Goal: Information Seeking & Learning: Learn about a topic

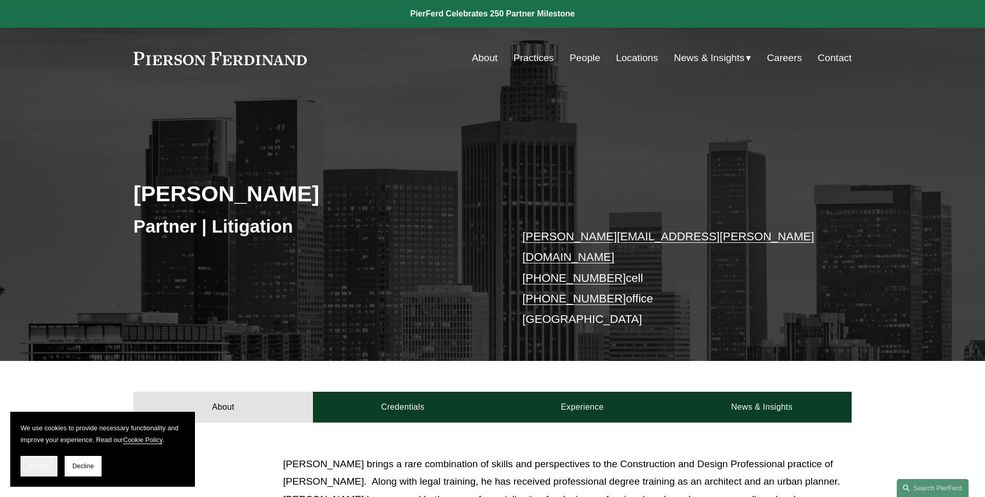
click at [41, 466] on span "Accept" at bounding box center [38, 465] width 19 height 7
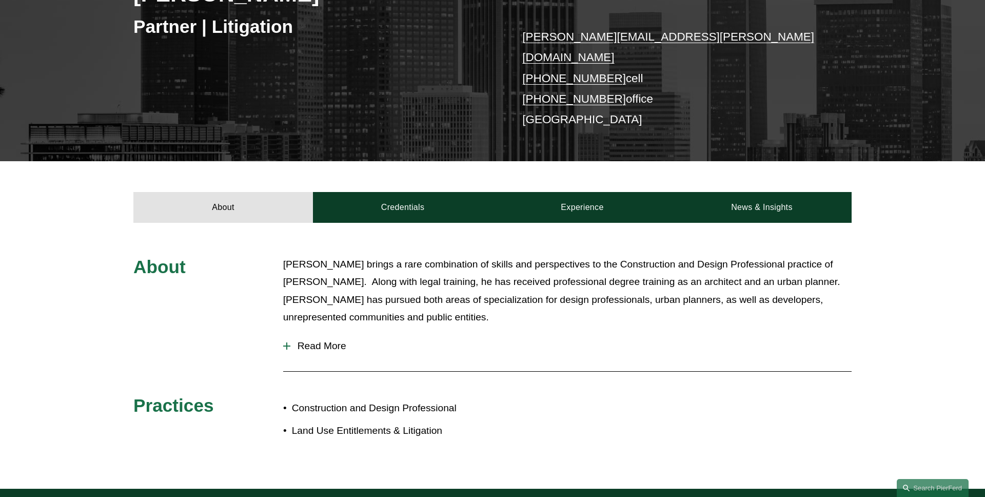
scroll to position [205, 0]
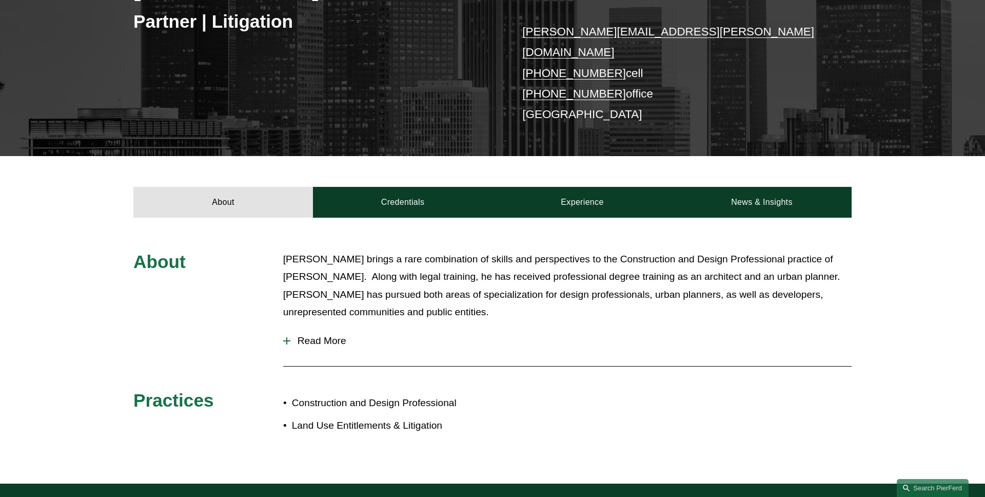
click at [335, 335] on span "Read More" at bounding box center [570, 340] width 561 height 11
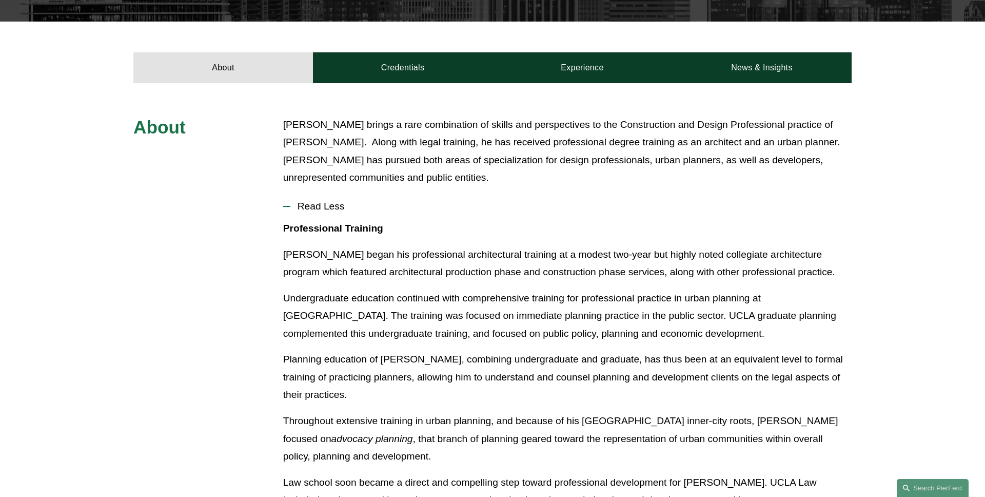
scroll to position [294, 0]
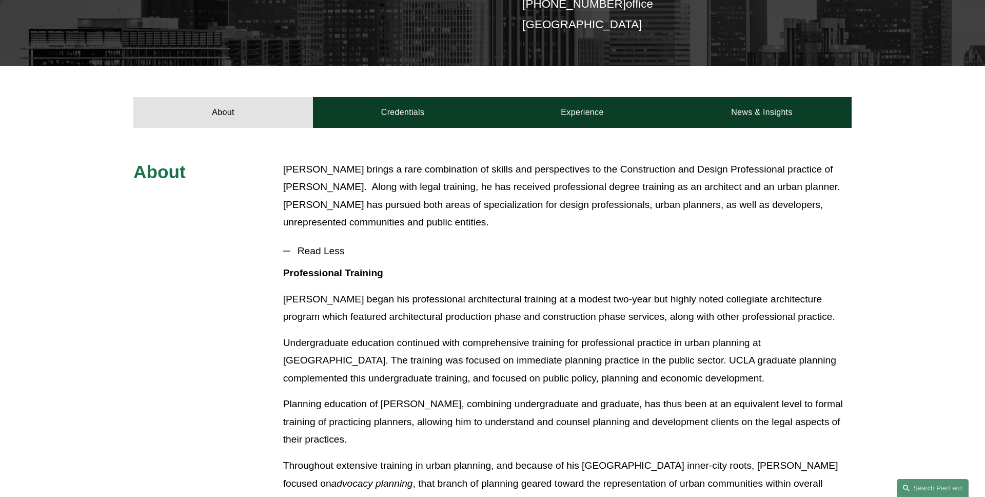
click at [308, 245] on span "Read Less" at bounding box center [570, 250] width 561 height 11
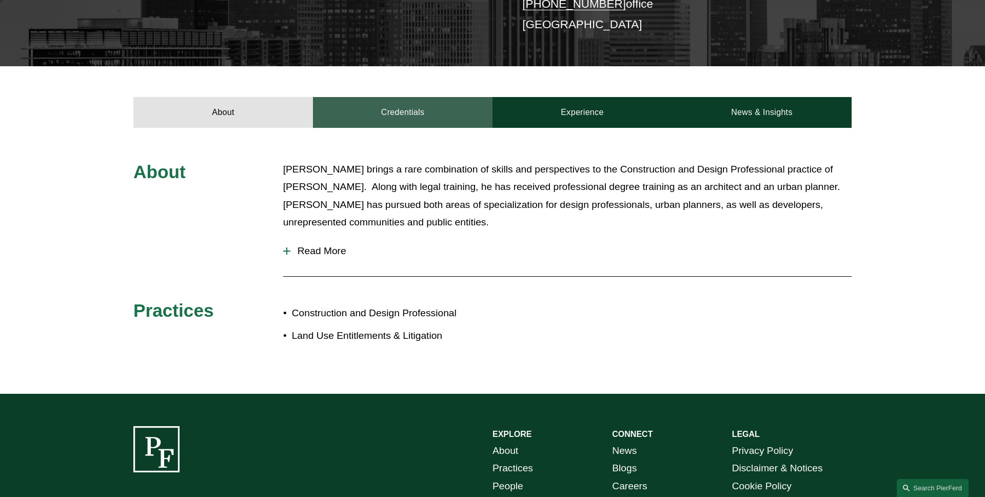
click at [453, 110] on link "Credentials" at bounding box center [403, 112] width 180 height 31
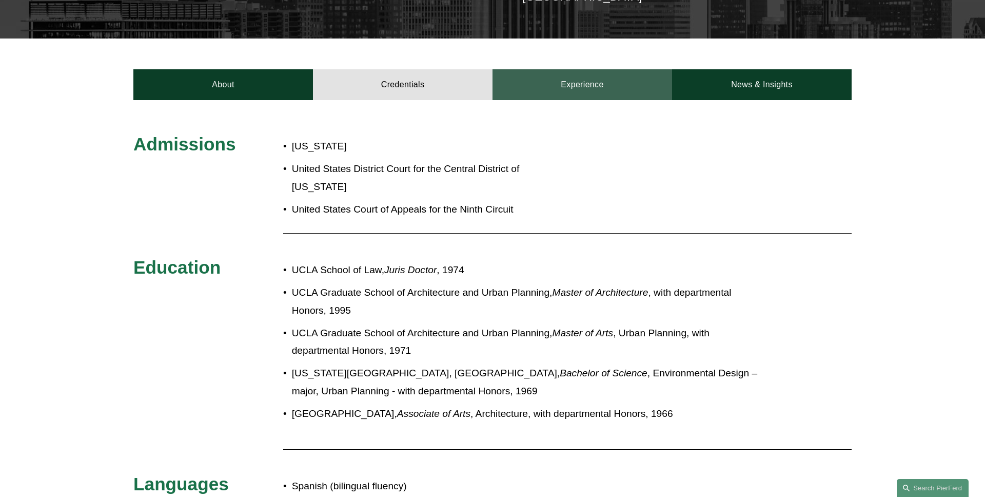
click at [577, 77] on link "Experience" at bounding box center [582, 84] width 180 height 31
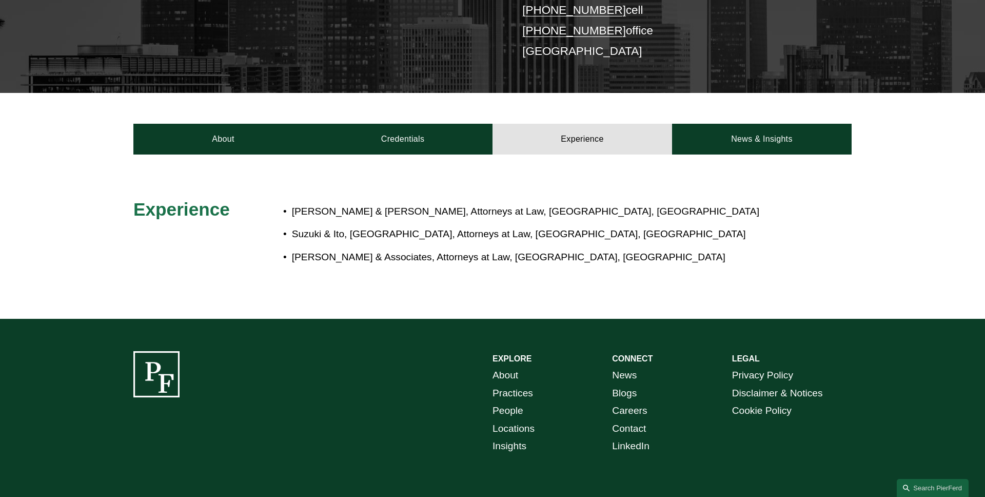
scroll to position [208, 0]
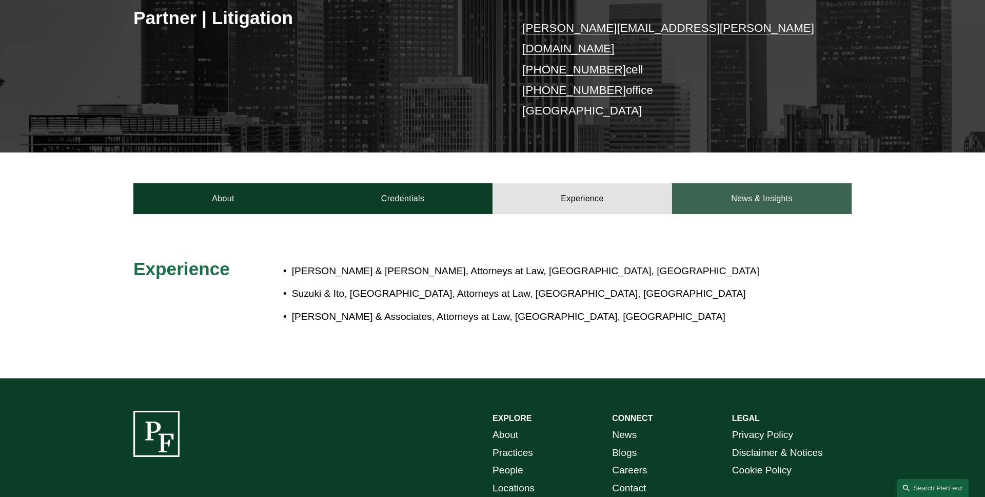
click at [719, 192] on link "News & Insights" at bounding box center [762, 198] width 180 height 31
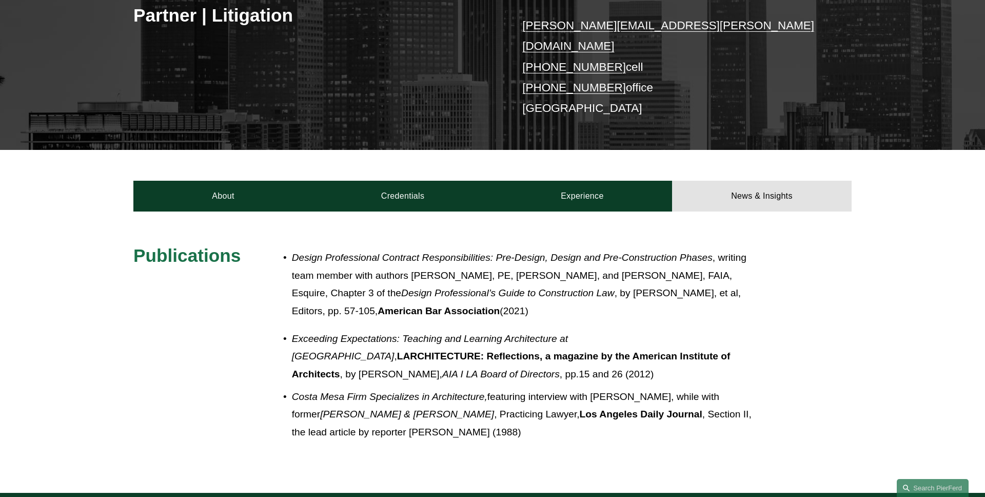
scroll to position [204, 0]
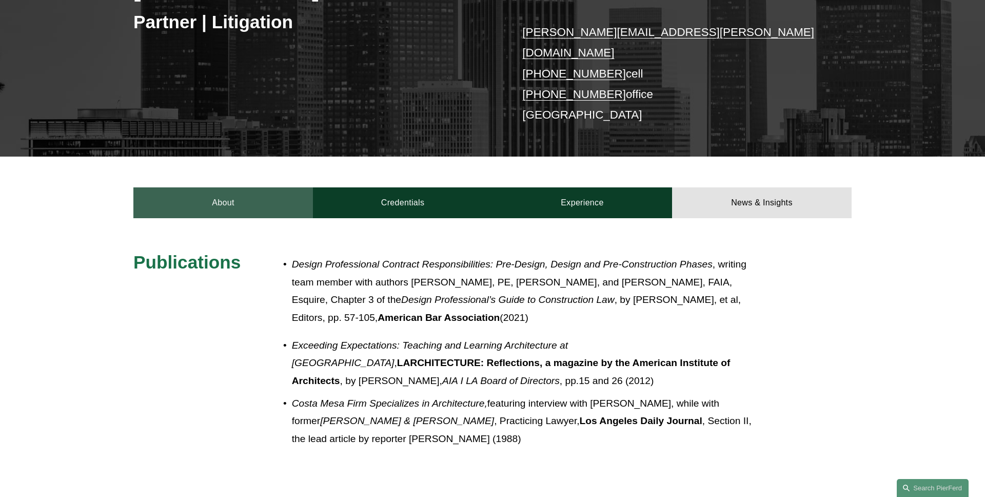
click at [215, 207] on article "[PERSON_NAME] Partner | Litigation [PERSON_NAME][EMAIL_ADDRESS][PERSON_NAME][DO…" at bounding box center [492, 147] width 985 height 703
click at [217, 198] on link "About" at bounding box center [223, 202] width 180 height 31
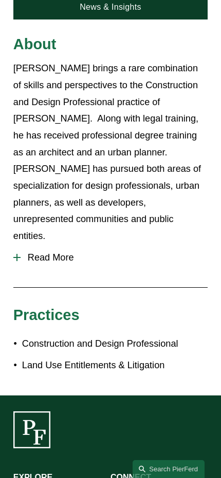
scroll to position [422, 0]
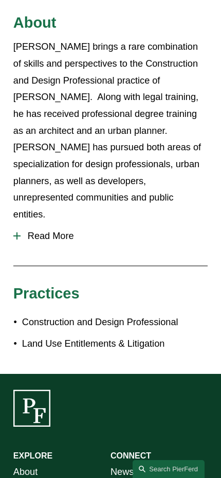
click at [69, 231] on span "Read More" at bounding box center [114, 236] width 187 height 11
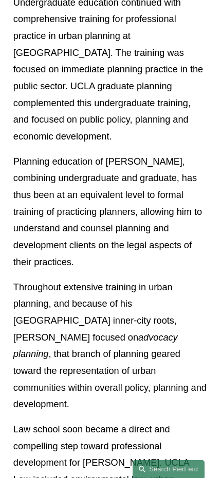
scroll to position [841, 0]
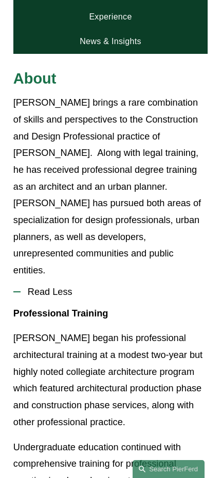
click at [62, 287] on span "Read Less" at bounding box center [114, 292] width 187 height 11
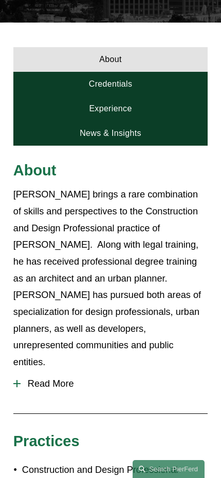
scroll to position [267, 0]
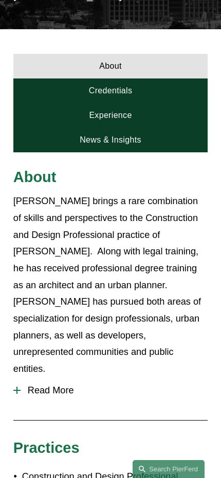
click at [139, 87] on link "Credentials" at bounding box center [110, 90] width 194 height 25
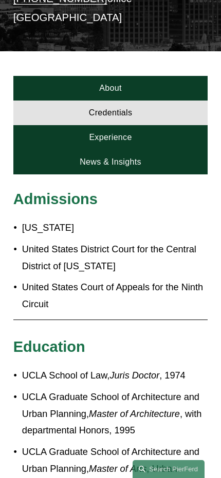
scroll to position [220, 0]
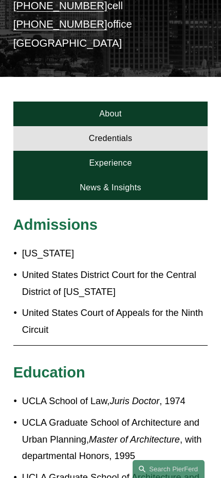
click at [129, 160] on link "Experience" at bounding box center [110, 163] width 194 height 25
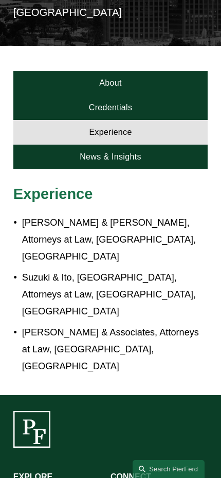
scroll to position [256, 0]
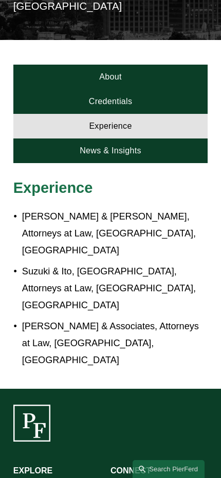
click at [145, 150] on link "News & Insights" at bounding box center [110, 151] width 194 height 25
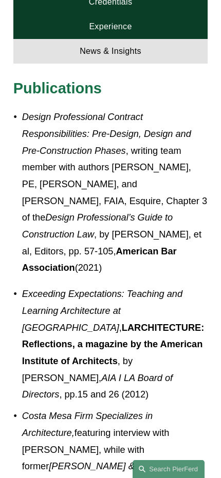
scroll to position [248, 0]
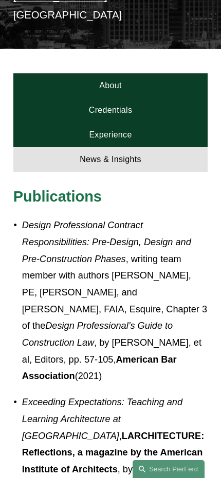
click at [153, 73] on link "About" at bounding box center [110, 85] width 194 height 25
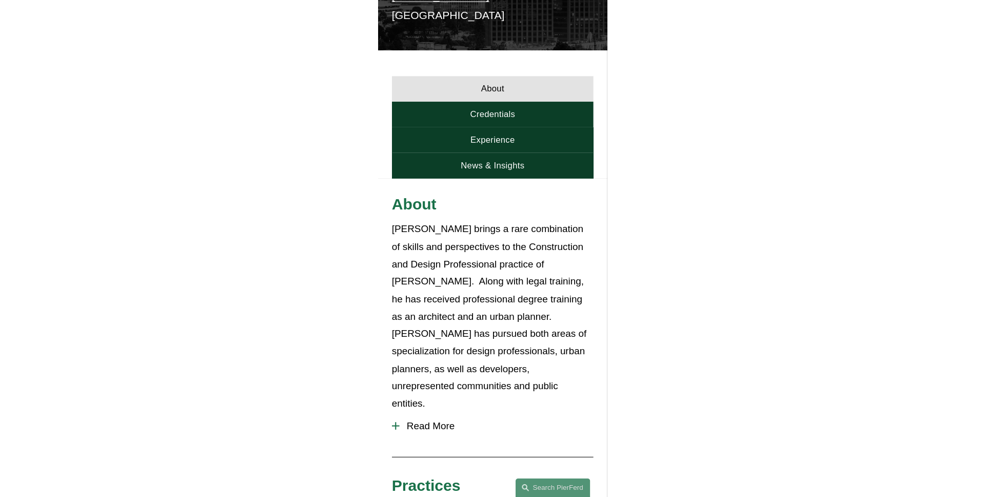
scroll to position [0, 0]
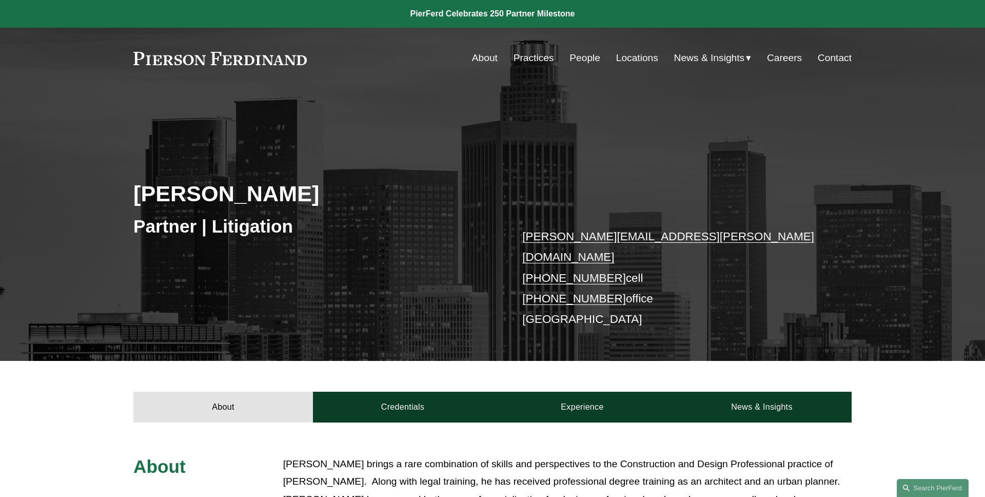
click at [448, 170] on div "[PERSON_NAME] Partner | Litigation [PERSON_NAME][EMAIL_ADDRESS][PERSON_NAME][DO…" at bounding box center [492, 239] width 985 height 242
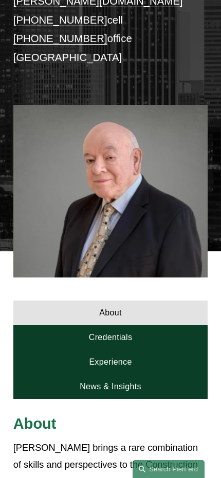
scroll to position [204, 0]
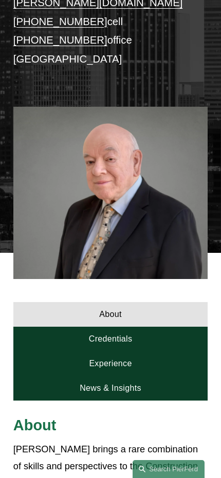
click at [154, 335] on link "Credentials" at bounding box center [110, 339] width 194 height 25
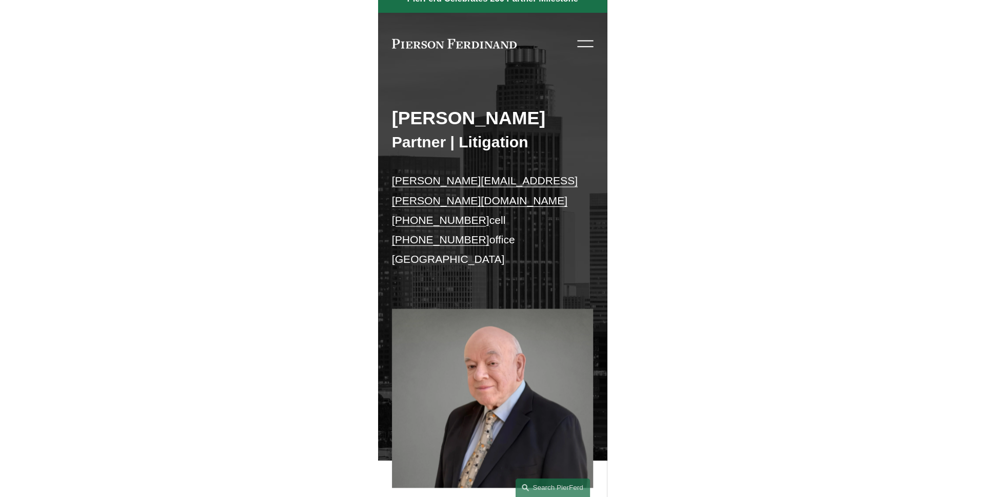
scroll to position [0, 0]
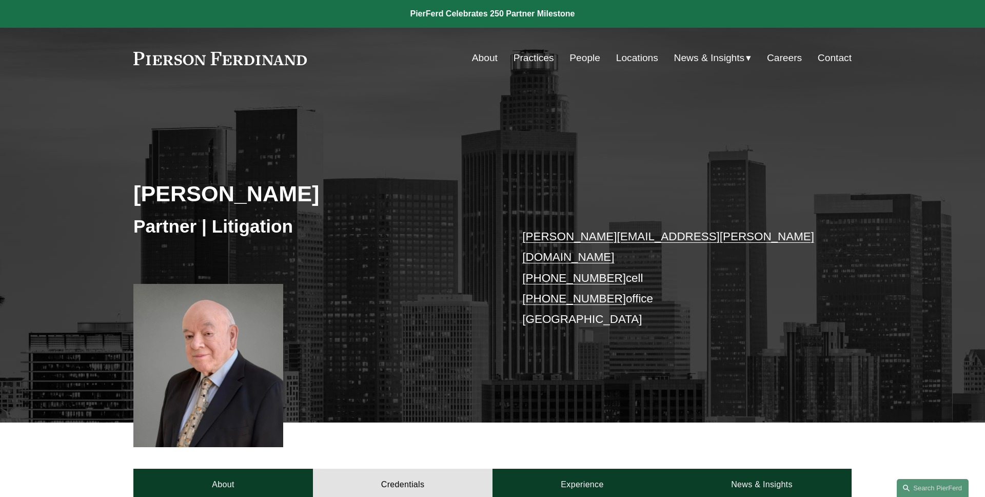
click at [535, 168] on div "[PERSON_NAME] Partner | Litigation [PERSON_NAME][EMAIL_ADDRESS][PERSON_NAME][DO…" at bounding box center [492, 270] width 985 height 304
click at [245, 475] on link "About" at bounding box center [223, 483] width 180 height 31
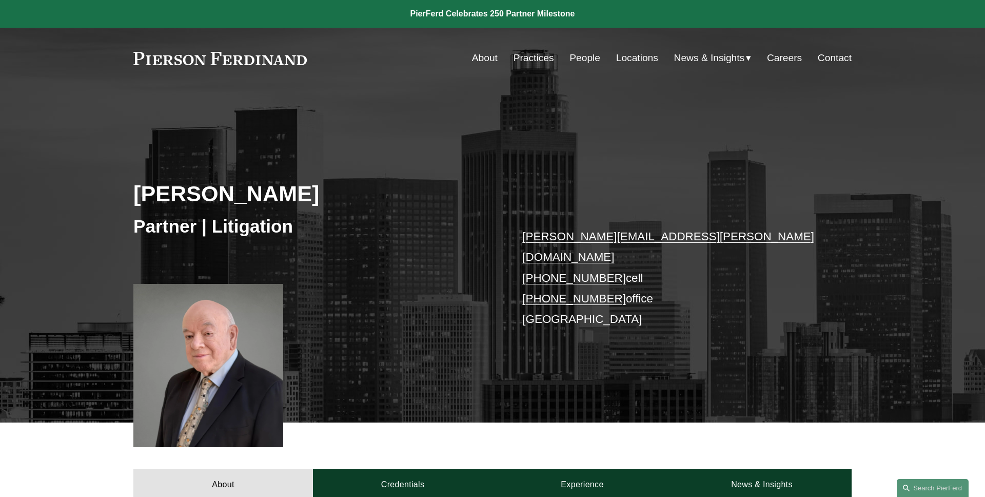
drag, startPoint x: 348, startPoint y: 194, endPoint x: 105, endPoint y: 194, distance: 242.6
click at [115, 194] on div "[PERSON_NAME] Partner | Litigation [PERSON_NAME][EMAIL_ADDRESS][PERSON_NAME][DO…" at bounding box center [492, 270] width 985 height 304
copy h2 "[PERSON_NAME]"
click at [86, 176] on div "[PERSON_NAME] Partner | Litigation [PERSON_NAME][EMAIL_ADDRESS][PERSON_NAME][DO…" at bounding box center [492, 270] width 985 height 304
click at [414, 164] on div "[PERSON_NAME] Partner | Litigation [PERSON_NAME][EMAIL_ADDRESS][PERSON_NAME][DO…" at bounding box center [492, 270] width 985 height 304
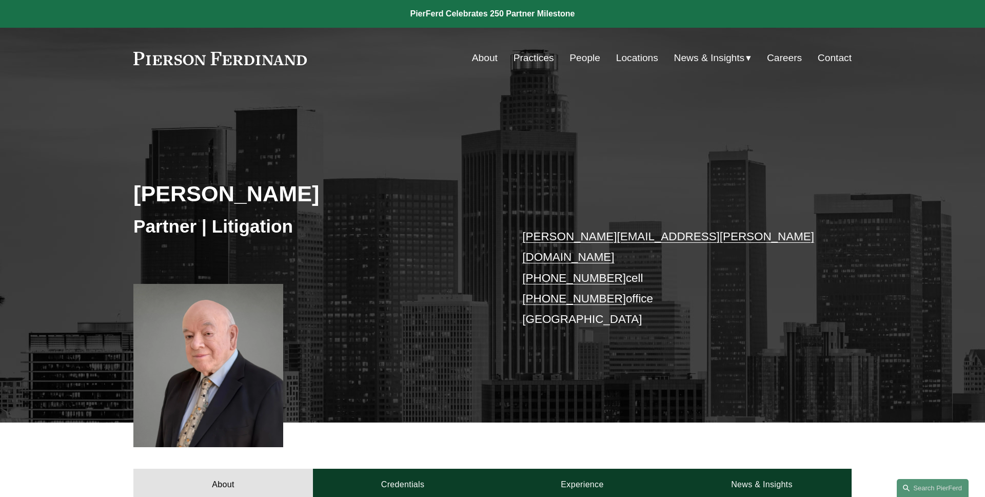
click at [370, 145] on div "[PERSON_NAME] Partner | Litigation [PERSON_NAME][EMAIL_ADDRESS][PERSON_NAME][DO…" at bounding box center [492, 270] width 985 height 304
